Goal: Information Seeking & Learning: Learn about a topic

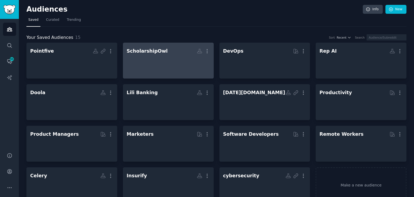
click at [198, 61] on div at bounding box center [168, 65] width 83 height 19
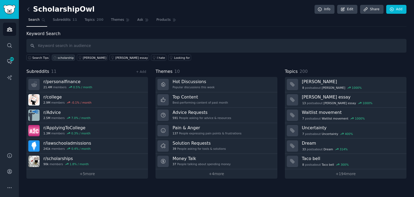
click at [66, 57] on div "scholarship" at bounding box center [66, 58] width 16 height 4
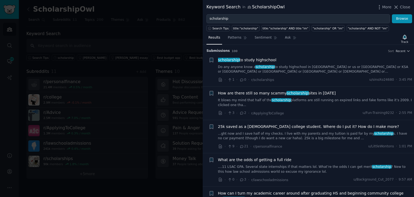
drag, startPoint x: 267, startPoint y: 90, endPoint x: 247, endPoint y: 93, distance: 20.4
click at [247, 93] on span "How are there still so many scammy scholarship sites in [DATE]" at bounding box center [277, 93] width 118 height 6
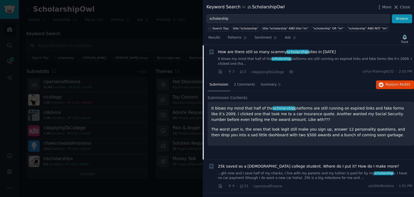
scroll to position [42, 0]
click at [394, 85] on span "Reply on Reddit" at bounding box center [398, 84] width 25 height 5
